Goal: Task Accomplishment & Management: Complete application form

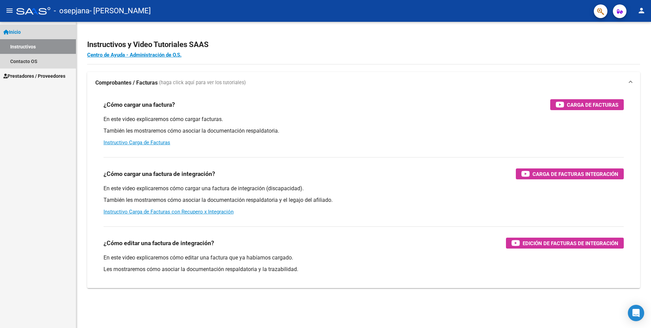
click at [18, 30] on span "Inicio" at bounding box center [11, 31] width 17 height 7
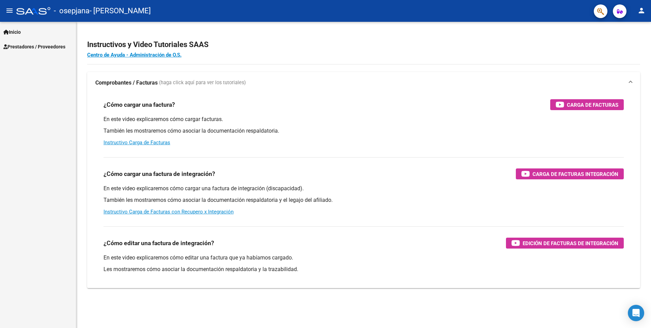
click at [16, 29] on span "Inicio" at bounding box center [11, 31] width 17 height 7
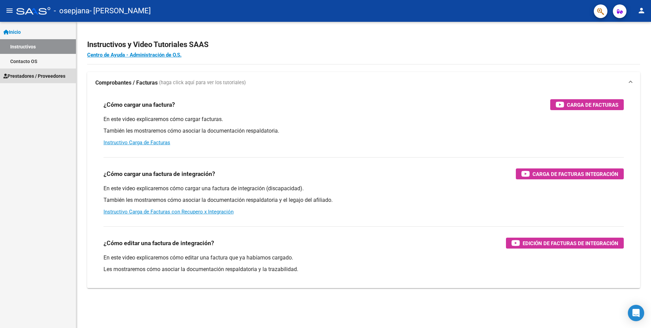
click at [23, 76] on span "Prestadores / Proveedores" at bounding box center [34, 75] width 62 height 7
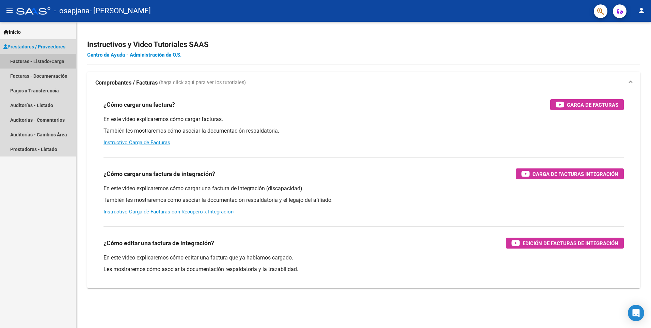
click at [41, 58] on link "Facturas - Listado/Carga" at bounding box center [38, 61] width 76 height 15
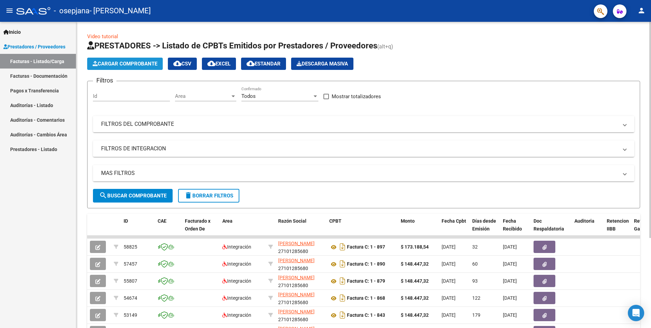
click at [137, 67] on button "Cargar Comprobante" at bounding box center [125, 64] width 76 height 12
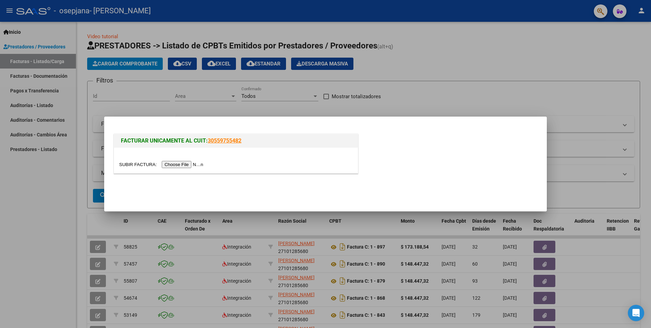
click at [175, 161] on input "file" at bounding box center [162, 164] width 86 height 7
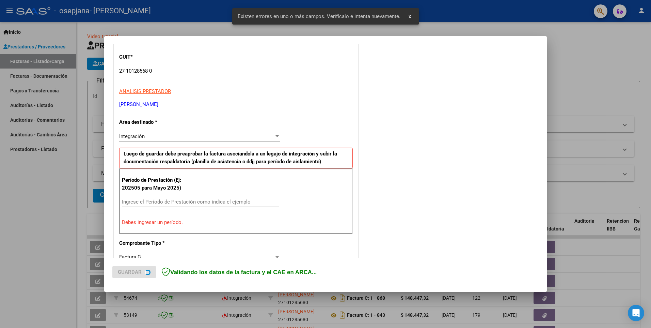
scroll to position [118, 0]
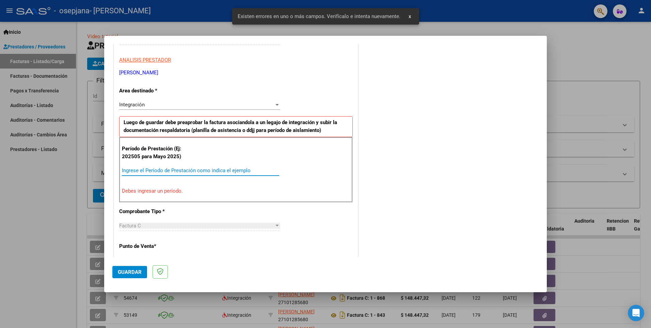
click at [130, 167] on input "Ingrese el Período de Prestación como indica el ejemplo" at bounding box center [200, 170] width 157 height 6
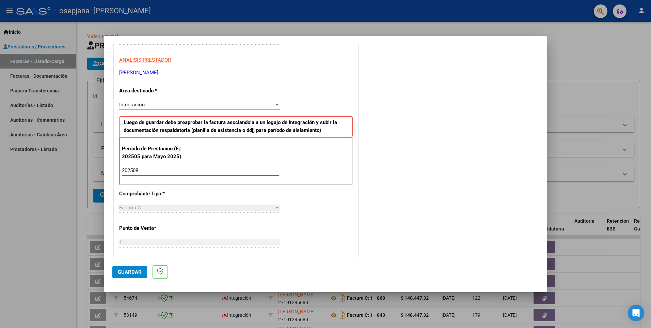
type input "202508"
click at [327, 212] on div "CUIT * 27-10128568-0 Ingresar CUIT ANALISIS PRESTADOR [PERSON_NAME] [PERSON_NAM…" at bounding box center [236, 268] width 244 height 513
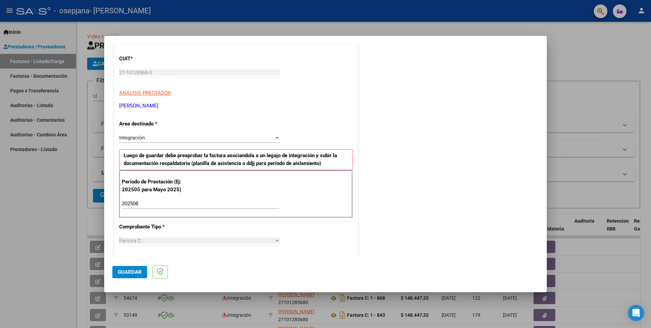
scroll to position [0, 0]
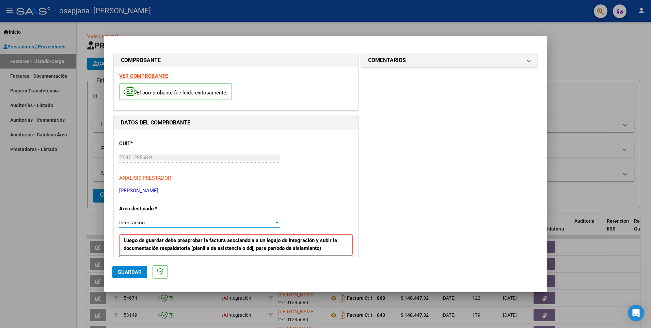
click at [268, 224] on div "Integración" at bounding box center [196, 222] width 155 height 6
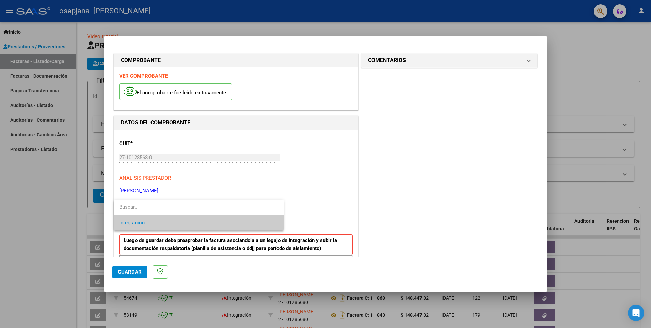
click at [149, 220] on span "Integración" at bounding box center [198, 222] width 159 height 15
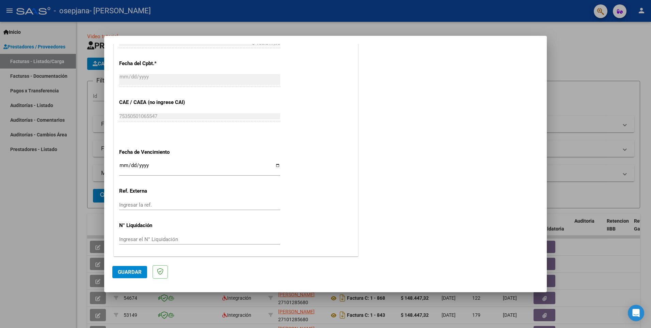
scroll to position [387, 0]
click at [132, 272] on span "Guardar" at bounding box center [130, 272] width 24 height 6
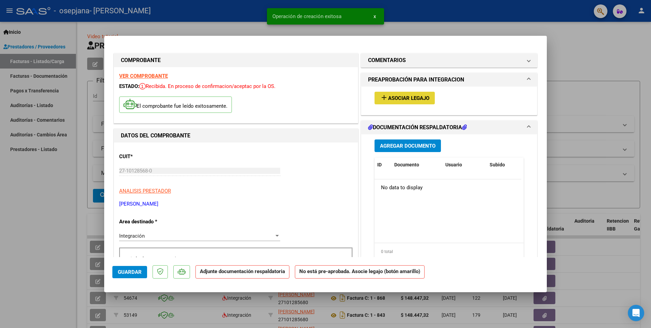
click at [405, 96] on span "Asociar Legajo" at bounding box center [408, 98] width 41 height 6
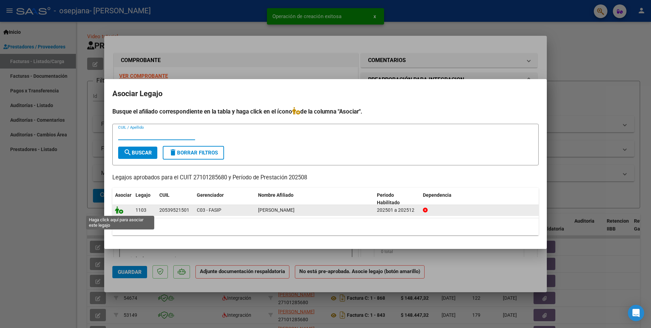
click at [121, 210] on icon at bounding box center [119, 209] width 8 height 7
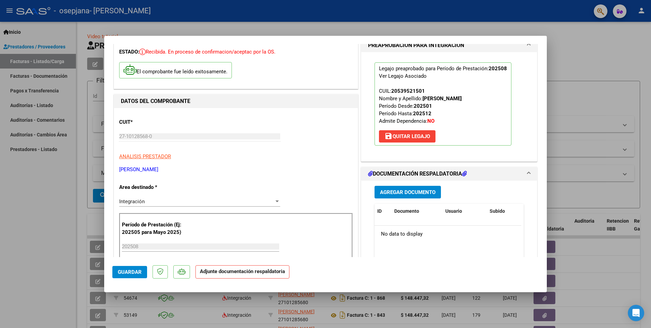
scroll to position [68, 0]
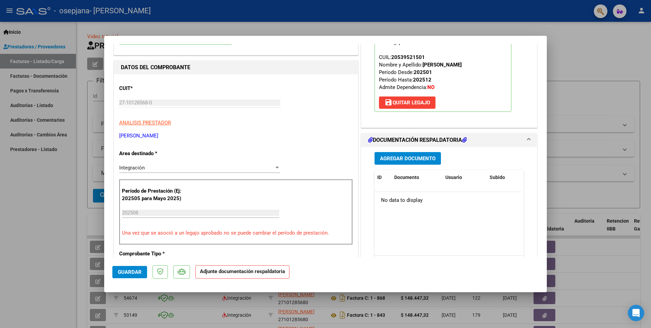
click at [401, 158] on span "Agregar Documento" at bounding box center [408, 158] width 56 height 6
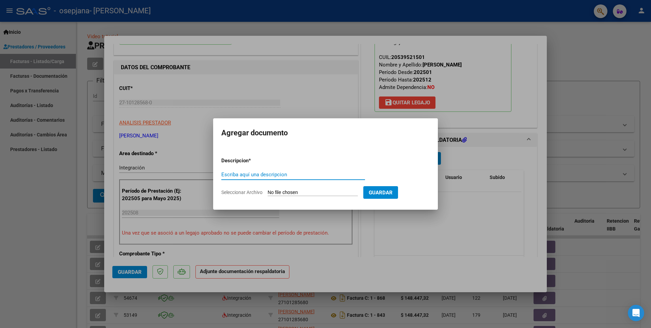
click at [251, 175] on input "Escriba aquí una descripcion" at bounding box center [293, 174] width 144 height 6
type input "Planilla de asistencia"
click at [301, 191] on input "Seleccionar Archivo" at bounding box center [313, 192] width 90 height 6
type input "C:\fakepath\[PERSON_NAME] 2025_08.pdf"
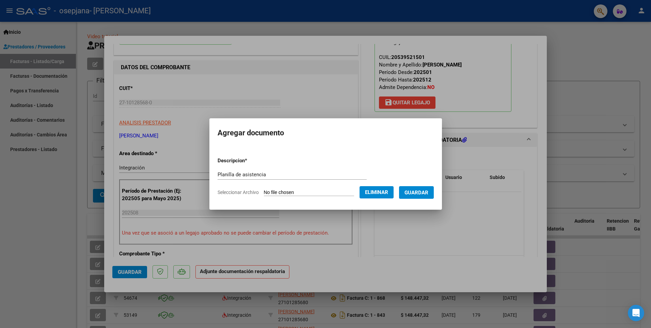
click at [422, 194] on span "Guardar" at bounding box center [417, 192] width 24 height 6
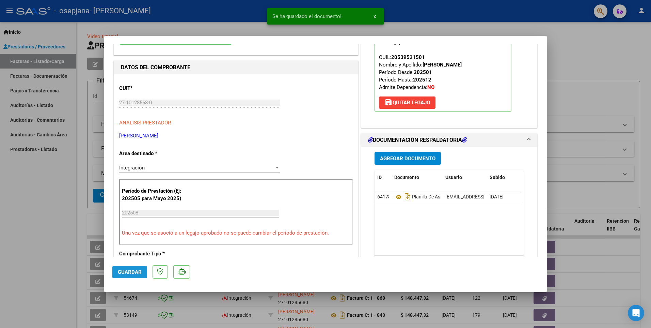
click at [128, 270] on span "Guardar" at bounding box center [130, 272] width 24 height 6
click at [57, 247] on div at bounding box center [325, 164] width 651 height 328
type input "$ 0,00"
